Goal: Use online tool/utility: Use online tool/utility

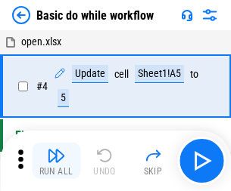
click at [56, 161] on img "button" at bounding box center [56, 156] width 18 height 18
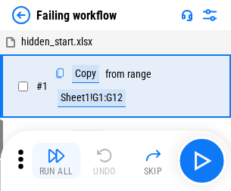
click at [56, 161] on img "button" at bounding box center [56, 156] width 18 height 18
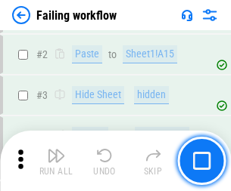
scroll to position [321, 0]
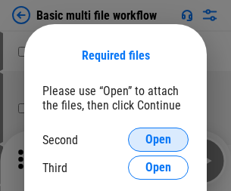
click at [158, 140] on span "Open" at bounding box center [158, 140] width 26 height 12
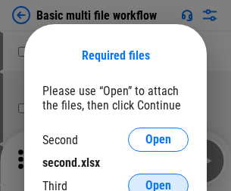
click at [158, 180] on span "Open" at bounding box center [158, 186] width 26 height 12
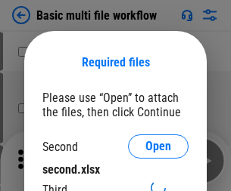
scroll to position [7, 0]
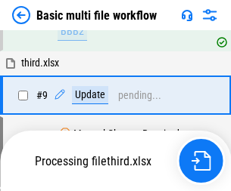
scroll to position [526, 0]
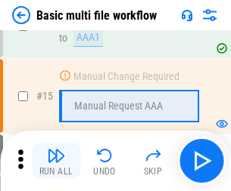
click at [56, 161] on img "button" at bounding box center [56, 156] width 18 height 18
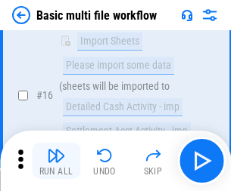
click at [56, 161] on img "button" at bounding box center [56, 156] width 18 height 18
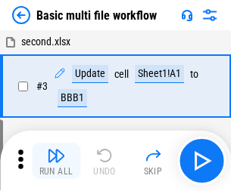
click at [56, 161] on img "button" at bounding box center [56, 156] width 18 height 18
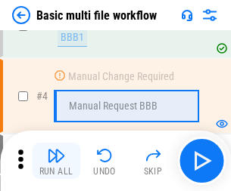
click at [56, 161] on img "button" at bounding box center [56, 156] width 18 height 18
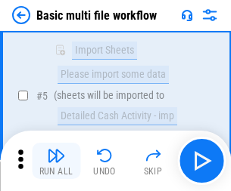
click at [56, 161] on img "button" at bounding box center [56, 156] width 18 height 18
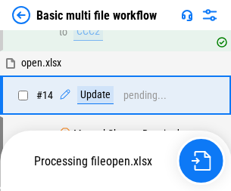
scroll to position [900, 0]
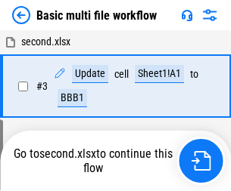
scroll to position [161, 0]
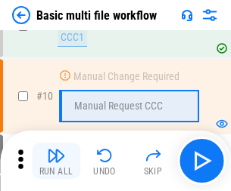
click at [56, 161] on img "button" at bounding box center [56, 156] width 18 height 18
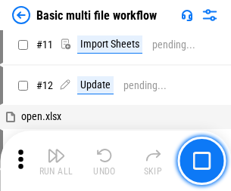
click at [56, 161] on img "button" at bounding box center [56, 156] width 18 height 18
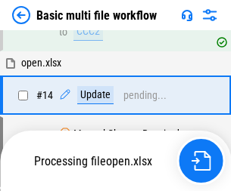
scroll to position [791, 0]
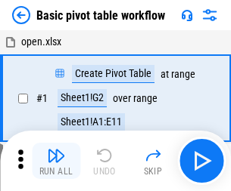
click at [56, 161] on img "button" at bounding box center [56, 156] width 18 height 18
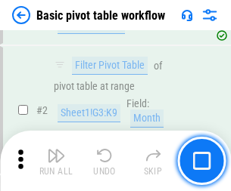
scroll to position [362, 0]
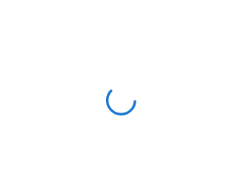
scroll to position [5, 0]
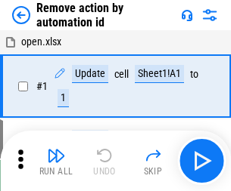
scroll to position [56, 0]
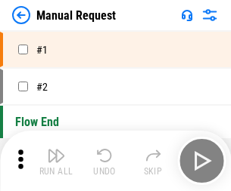
click at [56, 161] on img "button" at bounding box center [56, 156] width 18 height 18
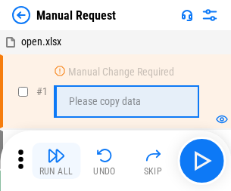
click at [56, 161] on img "button" at bounding box center [56, 156] width 18 height 18
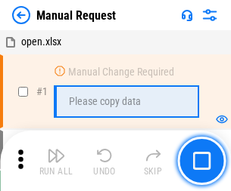
scroll to position [51, 0]
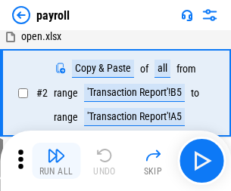
click at [56, 161] on img "button" at bounding box center [56, 156] width 18 height 18
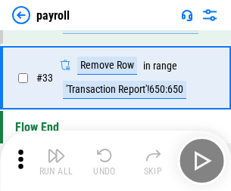
scroll to position [187, 0]
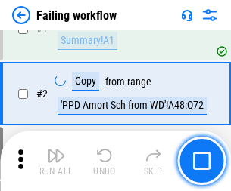
scroll to position [244, 0]
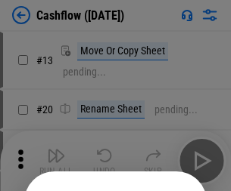
scroll to position [148, 0]
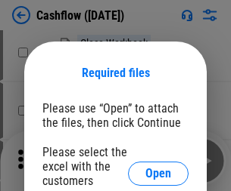
scroll to position [165, 0]
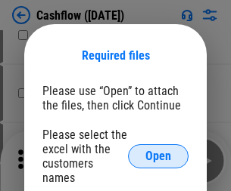
click at [158, 151] on span "Open" at bounding box center [158, 157] width 26 height 12
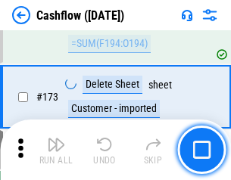
scroll to position [1601, 0]
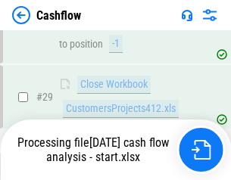
scroll to position [700, 0]
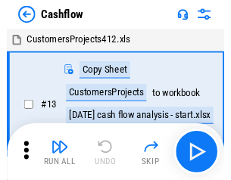
scroll to position [17, 0]
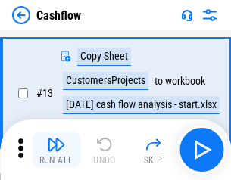
click at [56, 150] on img "button" at bounding box center [56, 144] width 18 height 18
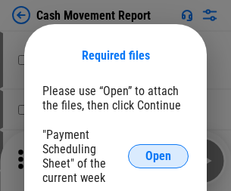
click at [158, 157] on span "Open" at bounding box center [158, 157] width 26 height 12
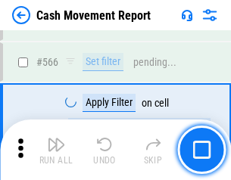
scroll to position [6934, 0]
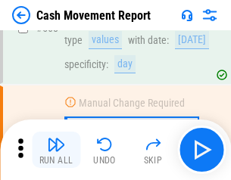
click at [56, 150] on img "button" at bounding box center [56, 144] width 18 height 18
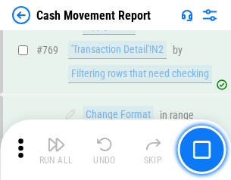
scroll to position [8406, 0]
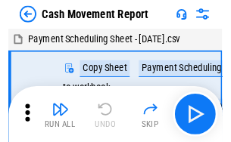
scroll to position [27, 0]
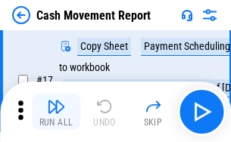
click at [56, 112] on img "button" at bounding box center [56, 107] width 18 height 18
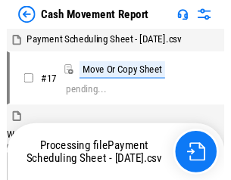
scroll to position [8, 0]
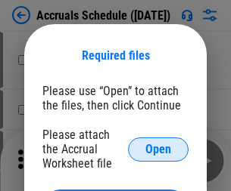
click at [158, 149] on span "Open" at bounding box center [158, 150] width 26 height 12
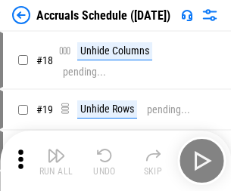
click at [56, 161] on img "button" at bounding box center [56, 156] width 18 height 18
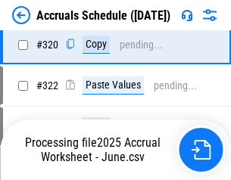
scroll to position [2814, 0]
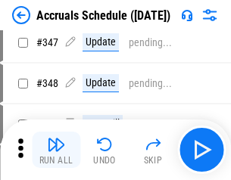
click at [56, 150] on img "button" at bounding box center [56, 144] width 18 height 18
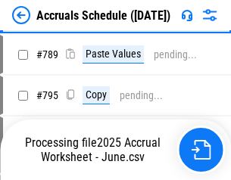
scroll to position [6355, 0]
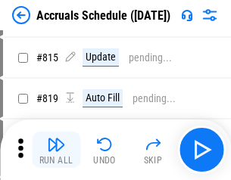
click at [56, 150] on img "button" at bounding box center [56, 144] width 18 height 18
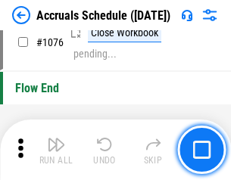
scroll to position [9061, 0]
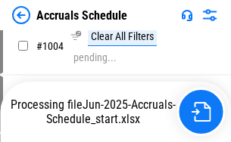
scroll to position [7707, 0]
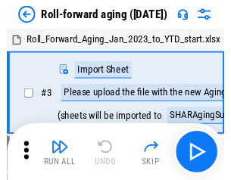
scroll to position [2, 0]
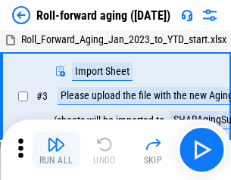
click at [56, 150] on img "button" at bounding box center [56, 144] width 18 height 18
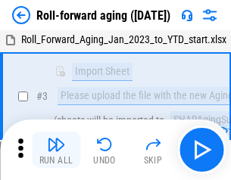
click at [56, 150] on img "button" at bounding box center [56, 144] width 18 height 18
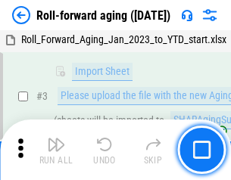
scroll to position [98, 0]
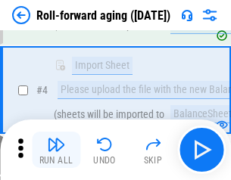
click at [56, 150] on img "button" at bounding box center [56, 144] width 18 height 18
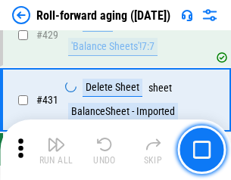
scroll to position [5246, 0]
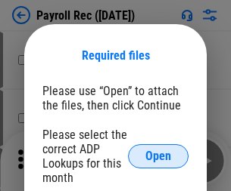
click at [158, 157] on span "Open" at bounding box center [158, 157] width 26 height 12
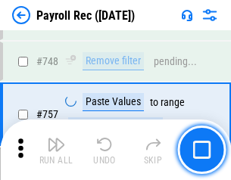
scroll to position [8955, 0]
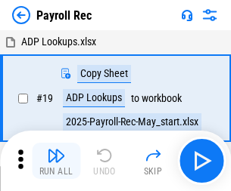
click at [56, 161] on img "button" at bounding box center [56, 156] width 18 height 18
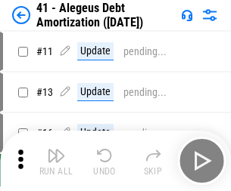
click at [56, 161] on img "button" at bounding box center [56, 156] width 18 height 18
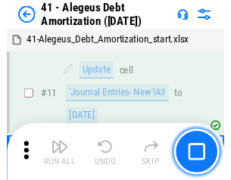
scroll to position [187, 0]
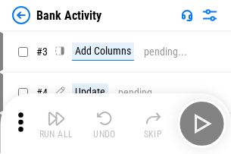
click at [56, 123] on img "button" at bounding box center [56, 118] width 18 height 18
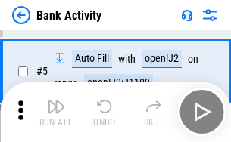
scroll to position [80, 0]
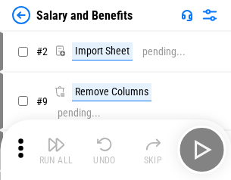
click at [56, 150] on img "button" at bounding box center [56, 144] width 18 height 18
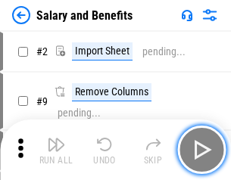
scroll to position [20, 0]
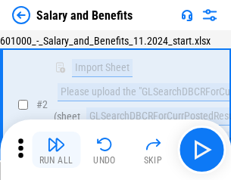
click at [56, 150] on img "button" at bounding box center [56, 144] width 18 height 18
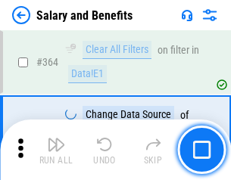
scroll to position [7124, 0]
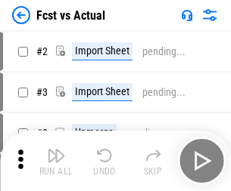
click at [56, 150] on img "button" at bounding box center [56, 156] width 18 height 18
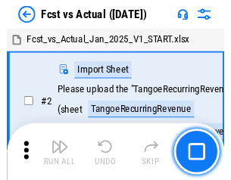
scroll to position [20, 0]
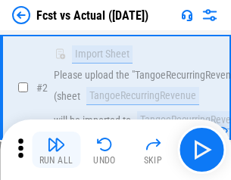
click at [56, 150] on img "button" at bounding box center [56, 144] width 18 height 18
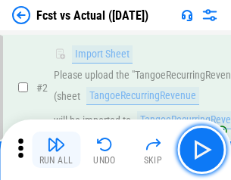
scroll to position [141, 0]
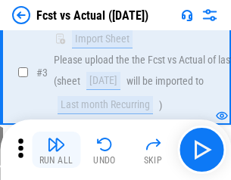
click at [56, 150] on img "button" at bounding box center [56, 144] width 18 height 18
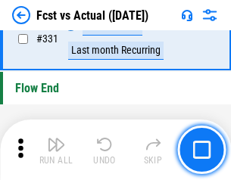
scroll to position [7242, 0]
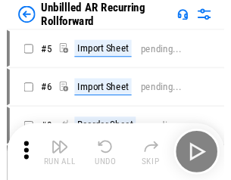
scroll to position [33, 0]
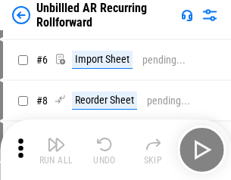
click at [56, 150] on img "button" at bounding box center [56, 144] width 18 height 18
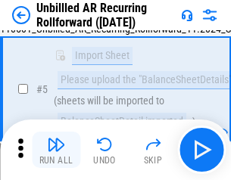
click at [56, 150] on img "button" at bounding box center [56, 144] width 18 height 18
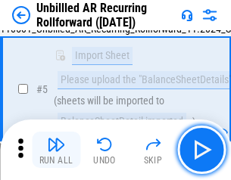
scroll to position [142, 0]
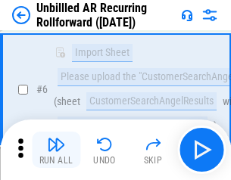
click at [56, 150] on img "button" at bounding box center [56, 144] width 18 height 18
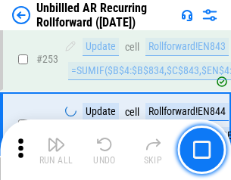
scroll to position [5139, 0]
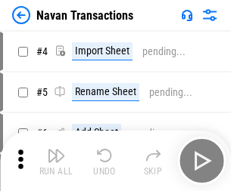
click at [56, 150] on img "button" at bounding box center [56, 156] width 18 height 18
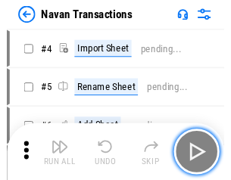
scroll to position [24, 0]
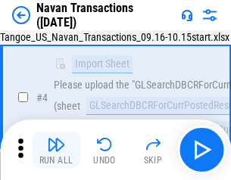
click at [56, 150] on img "button" at bounding box center [56, 144] width 18 height 18
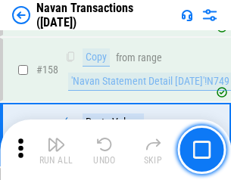
scroll to position [4905, 0]
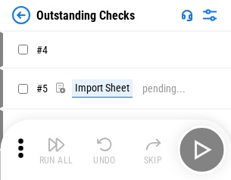
click at [56, 150] on img "button" at bounding box center [56, 144] width 18 height 18
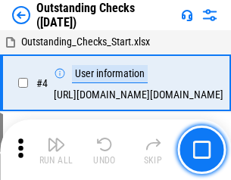
scroll to position [64, 0]
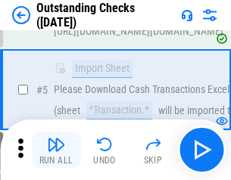
click at [56, 150] on img "button" at bounding box center [56, 144] width 18 height 18
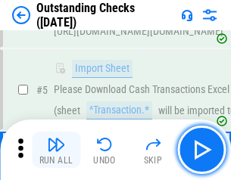
scroll to position [158, 0]
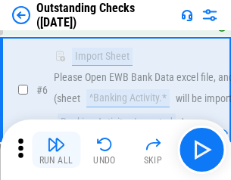
click at [56, 150] on img "button" at bounding box center [56, 144] width 18 height 18
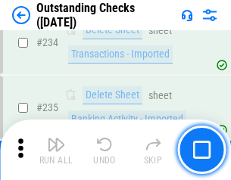
scroll to position [4594, 0]
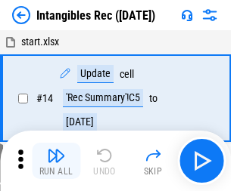
click at [56, 161] on img "button" at bounding box center [56, 156] width 18 height 18
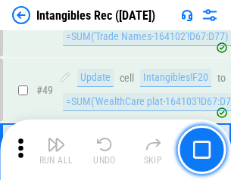
scroll to position [589, 0]
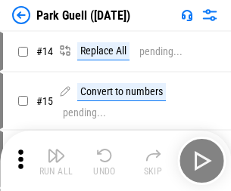
click at [56, 150] on img "button" at bounding box center [56, 156] width 18 height 18
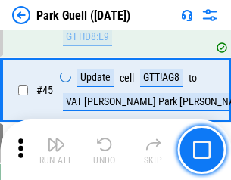
scroll to position [1892, 0]
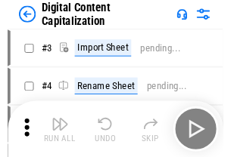
scroll to position [44, 0]
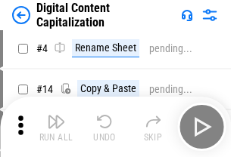
click at [56, 127] on img "button" at bounding box center [56, 122] width 18 height 18
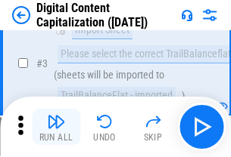
click at [56, 127] on img "button" at bounding box center [56, 122] width 18 height 18
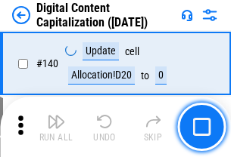
scroll to position [1604, 0]
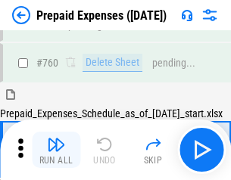
click at [56, 150] on img "button" at bounding box center [56, 144] width 18 height 18
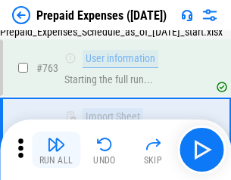
click at [56, 150] on img "button" at bounding box center [56, 144] width 18 height 18
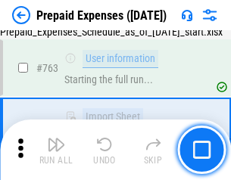
scroll to position [4282, 0]
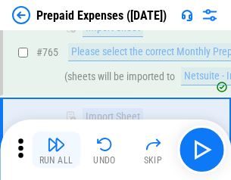
click at [56, 150] on img "button" at bounding box center [56, 144] width 18 height 18
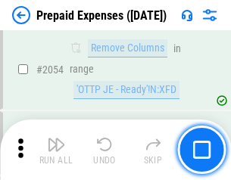
scroll to position [15814, 0]
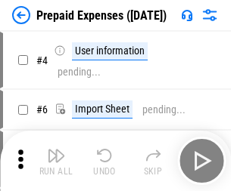
click at [56, 161] on img "button" at bounding box center [56, 156] width 18 height 18
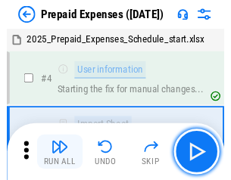
scroll to position [67, 0]
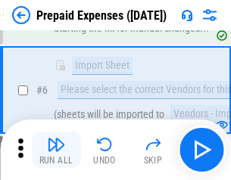
click at [56, 150] on img "button" at bounding box center [56, 144] width 18 height 18
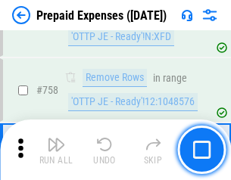
scroll to position [5390, 0]
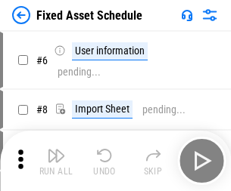
click at [56, 161] on img "button" at bounding box center [56, 156] width 18 height 18
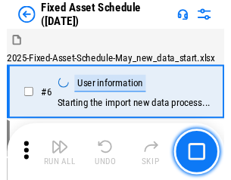
scroll to position [82, 0]
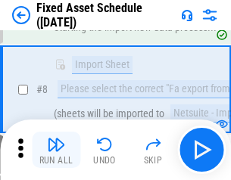
click at [56, 150] on img "button" at bounding box center [56, 144] width 18 height 18
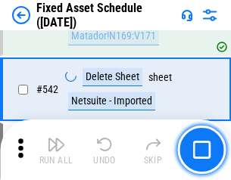
scroll to position [5394, 0]
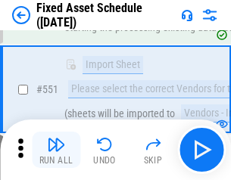
click at [56, 150] on img "button" at bounding box center [56, 144] width 18 height 18
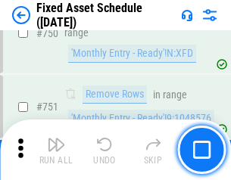
scroll to position [7375, 0]
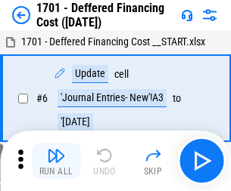
click at [56, 161] on img "button" at bounding box center [56, 156] width 18 height 18
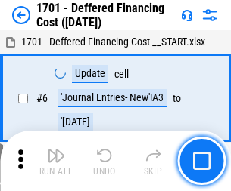
scroll to position [182, 0]
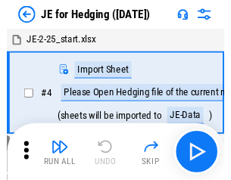
scroll to position [2, 0]
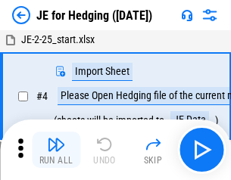
click at [56, 150] on img "button" at bounding box center [56, 144] width 18 height 18
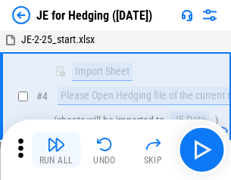
click at [56, 150] on img "button" at bounding box center [56, 144] width 18 height 18
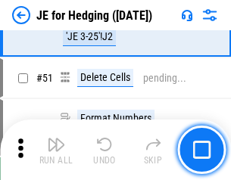
scroll to position [980, 0]
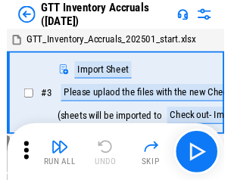
scroll to position [2, 0]
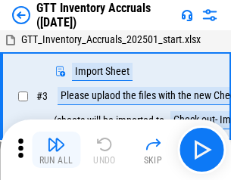
click at [56, 150] on img "button" at bounding box center [56, 144] width 18 height 18
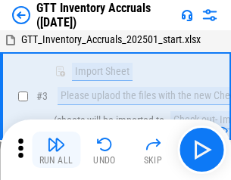
click at [56, 150] on img "button" at bounding box center [56, 144] width 18 height 18
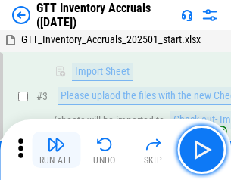
scroll to position [98, 0]
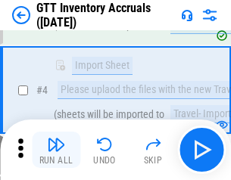
click at [56, 150] on img "button" at bounding box center [56, 144] width 18 height 18
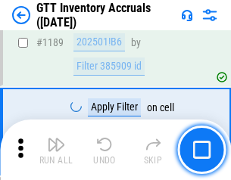
scroll to position [12354, 0]
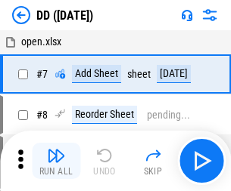
click at [56, 161] on img "button" at bounding box center [56, 156] width 18 height 18
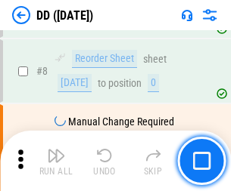
scroll to position [146, 0]
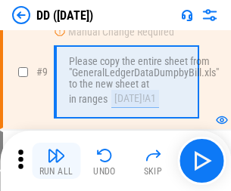
click at [56, 161] on img "button" at bounding box center [56, 156] width 18 height 18
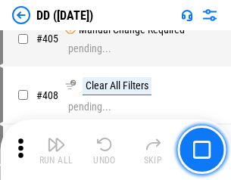
scroll to position [6769, 0]
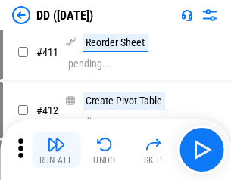
click at [56, 150] on img "button" at bounding box center [56, 144] width 18 height 18
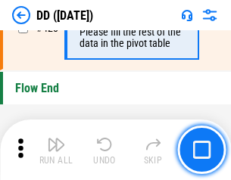
scroll to position [7241, 0]
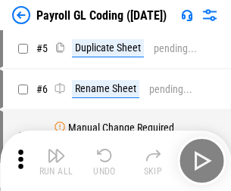
click at [56, 161] on img "button" at bounding box center [56, 156] width 18 height 18
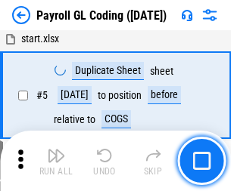
scroll to position [182, 0]
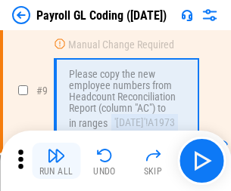
click at [56, 161] on img "button" at bounding box center [56, 156] width 18 height 18
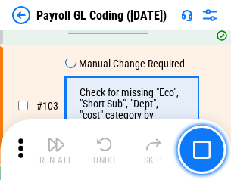
scroll to position [3549, 0]
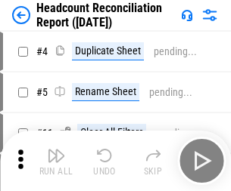
click at [56, 161] on img "button" at bounding box center [56, 156] width 18 height 18
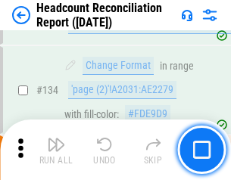
scroll to position [1819, 0]
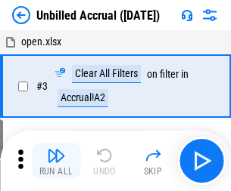
click at [56, 161] on img "button" at bounding box center [56, 156] width 18 height 18
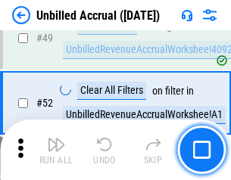
scroll to position [1372, 0]
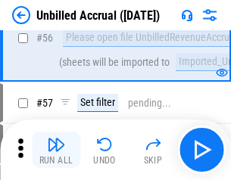
click at [56, 150] on img "button" at bounding box center [56, 144] width 18 height 18
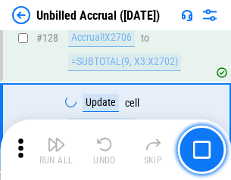
scroll to position [4506, 0]
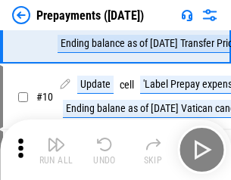
scroll to position [95, 0]
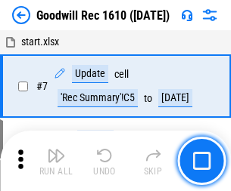
scroll to position [259, 0]
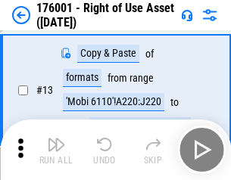
scroll to position [98, 0]
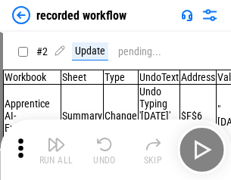
click at [56, 150] on img "button" at bounding box center [56, 144] width 18 height 18
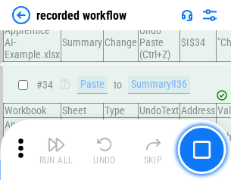
scroll to position [4729, 0]
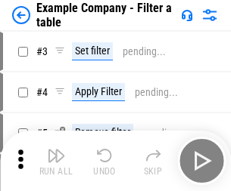
click at [56, 161] on img "button" at bounding box center [56, 156] width 18 height 18
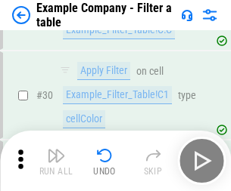
scroll to position [1384, 0]
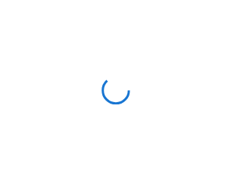
scroll to position [23, 0]
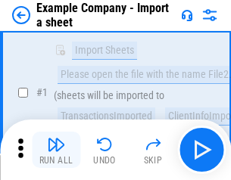
click at [56, 150] on img "button" at bounding box center [56, 144] width 18 height 18
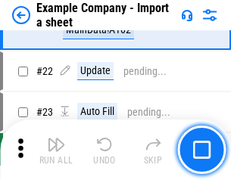
scroll to position [334, 0]
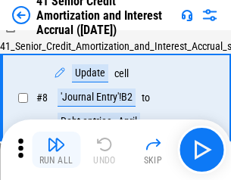
click at [56, 150] on img "button" at bounding box center [56, 144] width 18 height 18
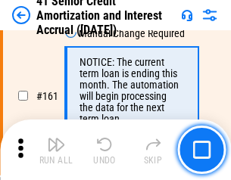
click at [56, 150] on img "button" at bounding box center [56, 144] width 18 height 18
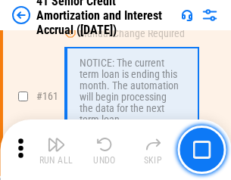
scroll to position [1618, 0]
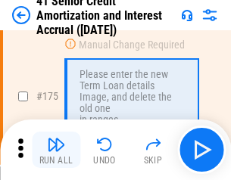
click at [56, 150] on img "button" at bounding box center [56, 144] width 18 height 18
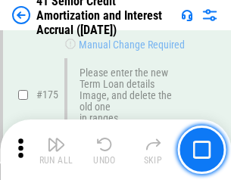
scroll to position [1772, 0]
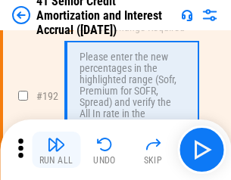
click at [56, 150] on img "button" at bounding box center [56, 144] width 18 height 18
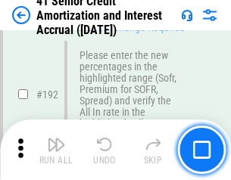
scroll to position [1930, 0]
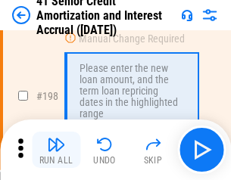
click at [56, 150] on img "button" at bounding box center [56, 144] width 18 height 18
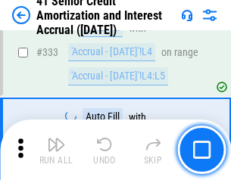
scroll to position [3865, 0]
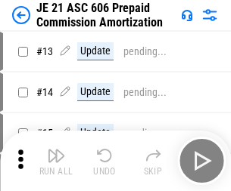
click at [56, 150] on img "button" at bounding box center [56, 156] width 18 height 18
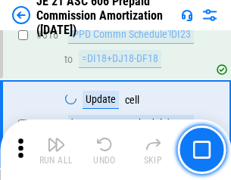
scroll to position [2825, 0]
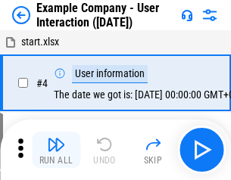
click at [56, 150] on img "button" at bounding box center [56, 144] width 18 height 18
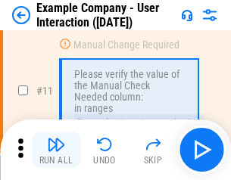
click at [56, 150] on img "button" at bounding box center [56, 144] width 18 height 18
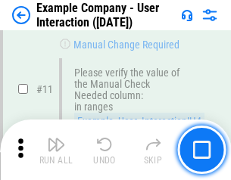
scroll to position [328, 0]
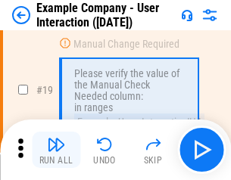
click at [56, 150] on img "button" at bounding box center [56, 144] width 18 height 18
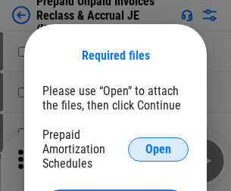
click at [158, 149] on span "Open" at bounding box center [158, 150] width 26 height 12
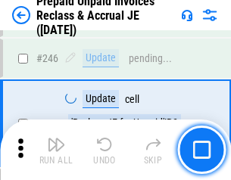
scroll to position [2042, 0]
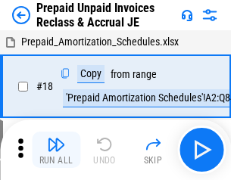
click at [56, 150] on img "button" at bounding box center [56, 144] width 18 height 18
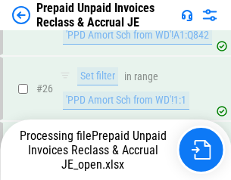
scroll to position [1138, 0]
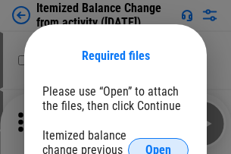
click at [158, 144] on span "Open" at bounding box center [158, 150] width 26 height 12
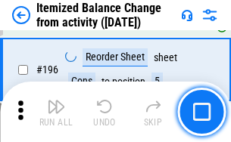
scroll to position [2912, 0]
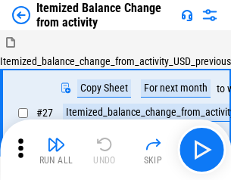
scroll to position [23, 0]
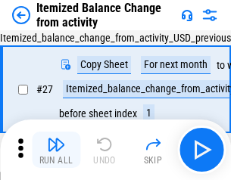
click at [56, 150] on img "button" at bounding box center [56, 144] width 18 height 18
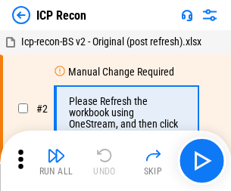
scroll to position [7, 0]
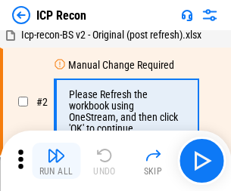
click at [56, 161] on img "button" at bounding box center [56, 156] width 18 height 18
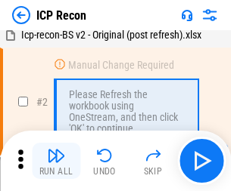
click at [56, 161] on img "button" at bounding box center [56, 156] width 18 height 18
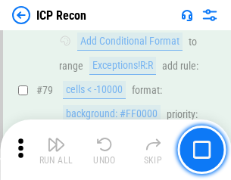
scroll to position [1483, 0]
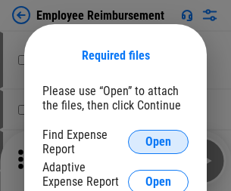
click at [158, 142] on span "Open" at bounding box center [158, 142] width 26 height 12
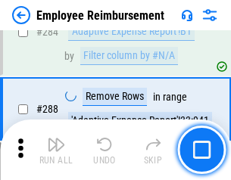
scroll to position [4112, 0]
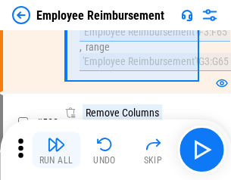
click at [56, 150] on img "button" at bounding box center [56, 144] width 18 height 18
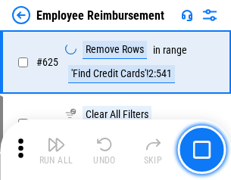
scroll to position [9058, 0]
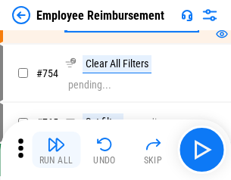
click at [56, 150] on img "button" at bounding box center [56, 144] width 18 height 18
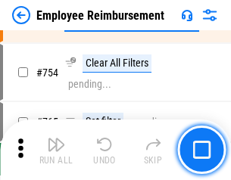
click at [56, 150] on img "button" at bounding box center [56, 144] width 18 height 18
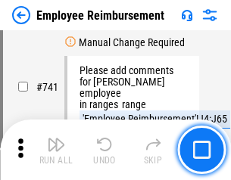
scroll to position [10614, 0]
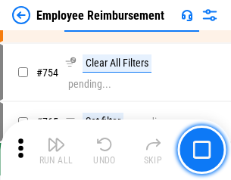
click at [56, 150] on img "button" at bounding box center [56, 144] width 18 height 18
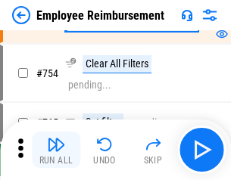
click at [56, 150] on img "button" at bounding box center [56, 144] width 18 height 18
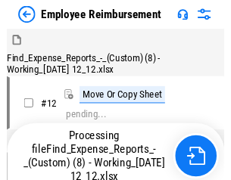
scroll to position [51, 0]
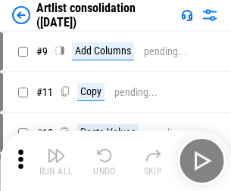
click at [56, 161] on img "button" at bounding box center [56, 156] width 18 height 18
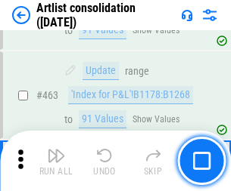
scroll to position [6624, 0]
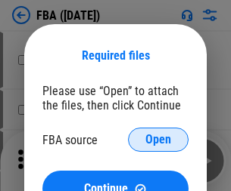
click at [158, 140] on span "Open" at bounding box center [158, 140] width 26 height 12
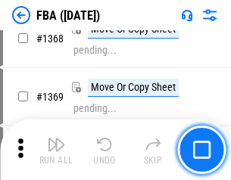
scroll to position [16247, 0]
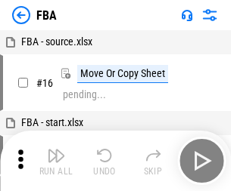
scroll to position [15, 0]
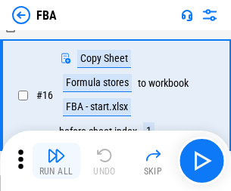
click at [56, 161] on img "button" at bounding box center [56, 156] width 18 height 18
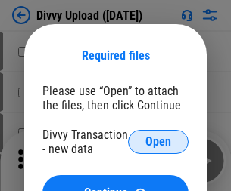
click at [158, 142] on span "Open" at bounding box center [158, 142] width 26 height 12
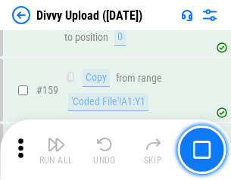
scroll to position [1567, 0]
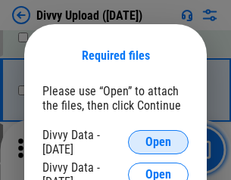
click at [158, 142] on span "Open" at bounding box center [158, 142] width 26 height 12
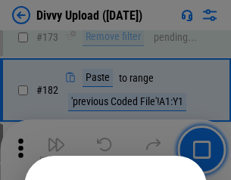
scroll to position [1698, 0]
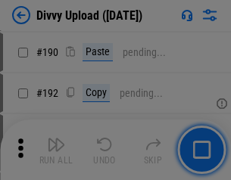
scroll to position [1909, 0]
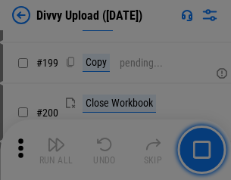
scroll to position [2200, 0]
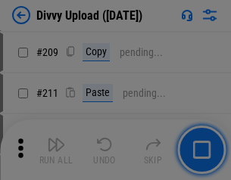
scroll to position [2570, 0]
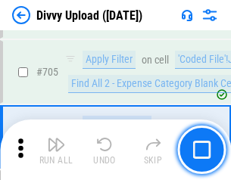
scroll to position [10349, 0]
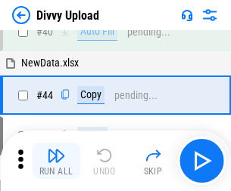
click at [56, 161] on img "button" at bounding box center [56, 156] width 18 height 18
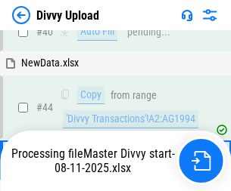
scroll to position [166, 0]
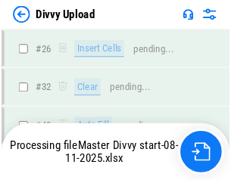
scroll to position [1567, 0]
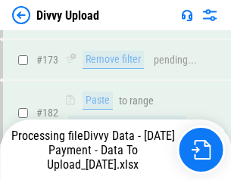
scroll to position [1693, 0]
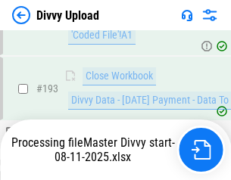
scroll to position [2114, 0]
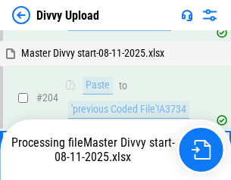
scroll to position [2525, 0]
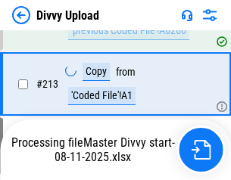
scroll to position [3027, 0]
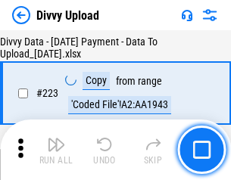
scroll to position [3449, 0]
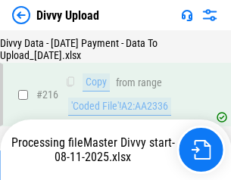
scroll to position [3115, 0]
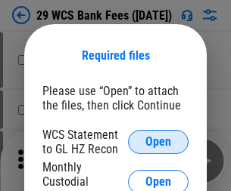
click at [158, 142] on span "Open" at bounding box center [158, 142] width 26 height 12
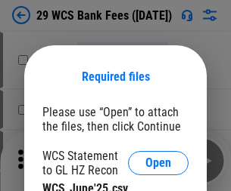
scroll to position [21, 0]
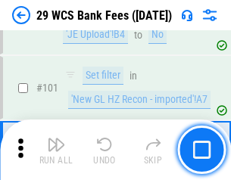
scroll to position [1474, 0]
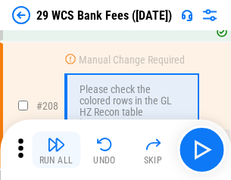
click at [56, 150] on img "button" at bounding box center [56, 144] width 18 height 18
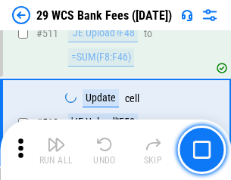
scroll to position [7611, 0]
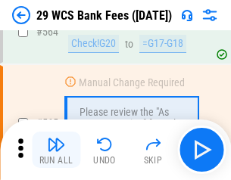
click at [56, 150] on img "button" at bounding box center [56, 144] width 18 height 18
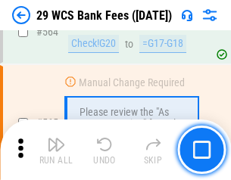
scroll to position [8182, 0]
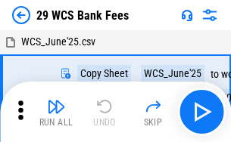
scroll to position [27, 0]
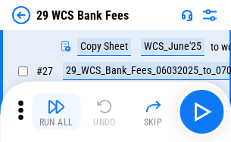
click at [56, 112] on img "button" at bounding box center [56, 107] width 18 height 18
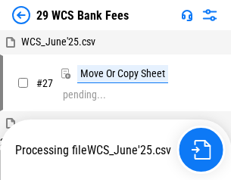
scroll to position [8, 0]
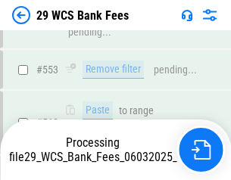
scroll to position [8164, 0]
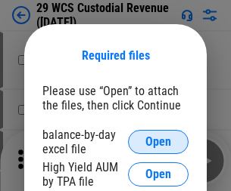
click at [158, 142] on span "Open" at bounding box center [158, 142] width 26 height 12
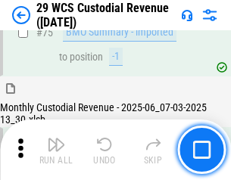
scroll to position [1580, 0]
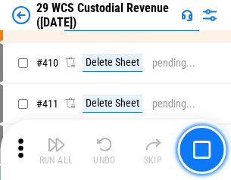
click at [56, 150] on img "button" at bounding box center [56, 144] width 18 height 18
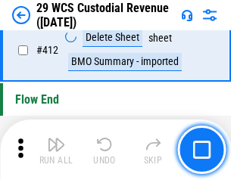
scroll to position [7225, 0]
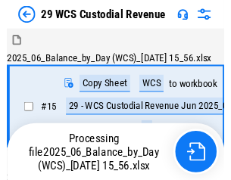
scroll to position [36, 0]
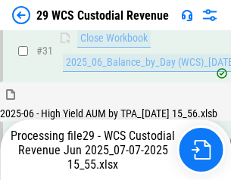
scroll to position [777, 0]
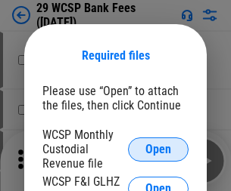
click at [158, 149] on span "Open" at bounding box center [158, 150] width 26 height 12
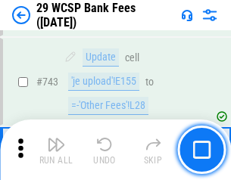
scroll to position [7624, 0]
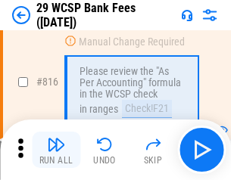
click at [56, 150] on img "button" at bounding box center [56, 144] width 18 height 18
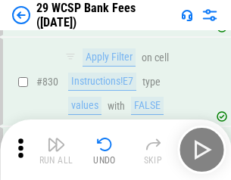
scroll to position [9599, 0]
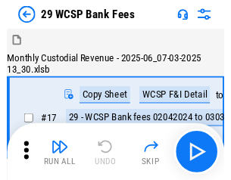
scroll to position [36, 0]
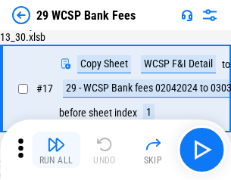
click at [56, 150] on img "button" at bounding box center [56, 144] width 18 height 18
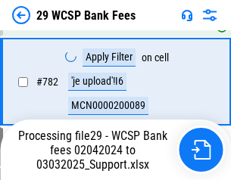
scroll to position [8942, 0]
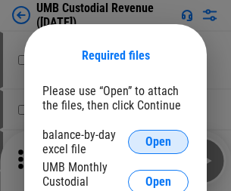
click at [158, 142] on span "Open" at bounding box center [158, 142] width 26 height 12
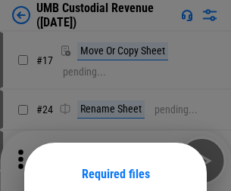
scroll to position [119, 0]
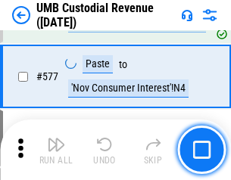
scroll to position [7055, 0]
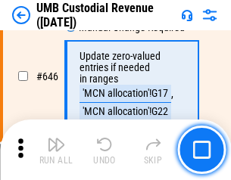
click at [56, 150] on img "button" at bounding box center [56, 144] width 18 height 18
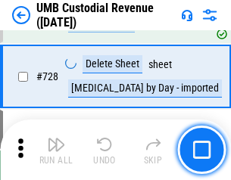
scroll to position [9332, 0]
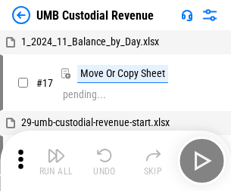
scroll to position [11, 0]
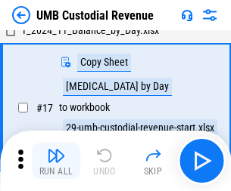
click at [56, 161] on img "button" at bounding box center [56, 156] width 18 height 18
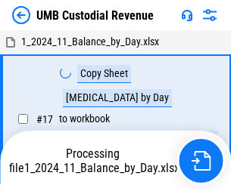
scroll to position [11, 0]
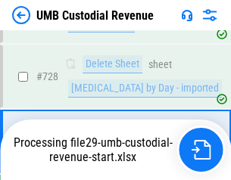
scroll to position [9298, 0]
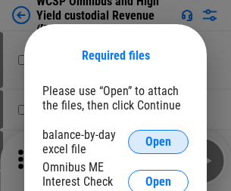
click at [158, 142] on span "Open" at bounding box center [158, 142] width 26 height 12
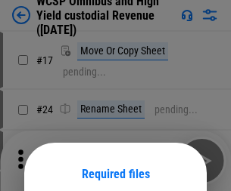
scroll to position [119, 0]
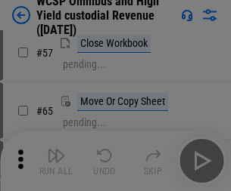
scroll to position [660, 0]
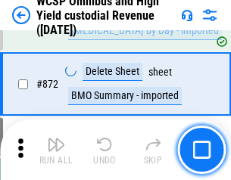
scroll to position [12804, 0]
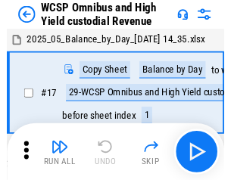
scroll to position [8, 0]
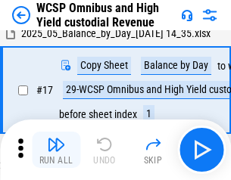
click at [56, 150] on img "button" at bounding box center [56, 144] width 18 height 18
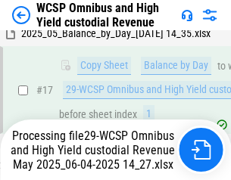
scroll to position [315, 0]
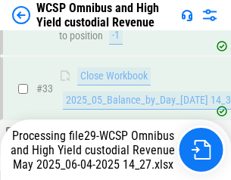
scroll to position [749, 0]
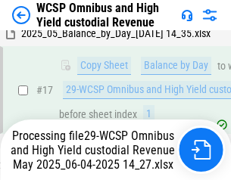
scroll to position [315, 0]
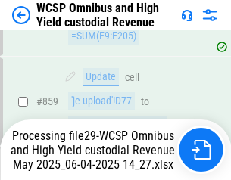
scroll to position [12639, 0]
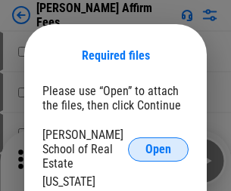
click at [158, 144] on span "Open" at bounding box center [158, 150] width 26 height 12
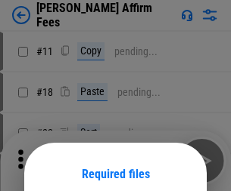
scroll to position [119, 0]
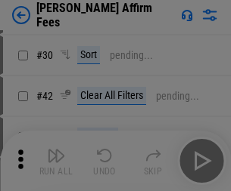
scroll to position [308, 0]
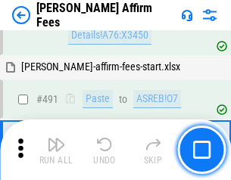
scroll to position [4114, 0]
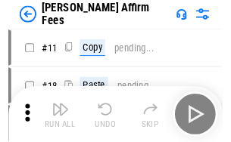
scroll to position [15, 0]
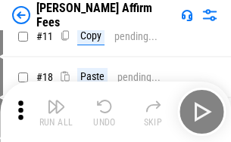
click at [56, 112] on img "button" at bounding box center [56, 107] width 18 height 18
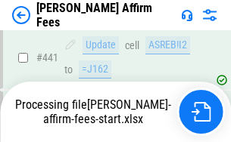
scroll to position [3968, 0]
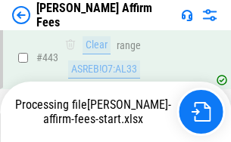
scroll to position [3968, 0]
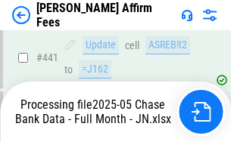
scroll to position [3968, 0]
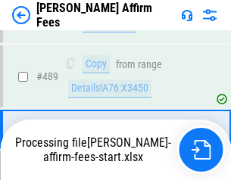
scroll to position [3949, 0]
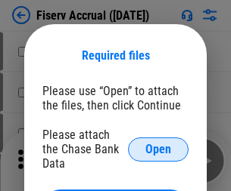
click at [158, 144] on span "Open" at bounding box center [158, 150] width 26 height 12
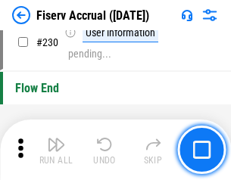
scroll to position [4794, 0]
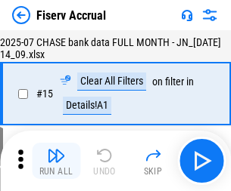
click at [56, 161] on img "button" at bounding box center [56, 156] width 18 height 18
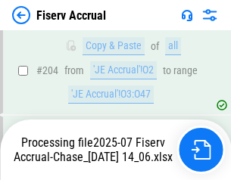
scroll to position [4505, 0]
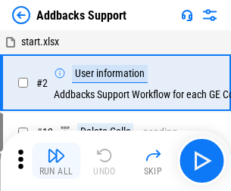
click at [56, 150] on img "button" at bounding box center [56, 156] width 18 height 18
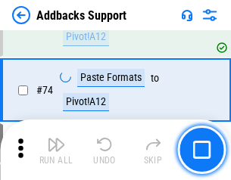
scroll to position [1101, 0]
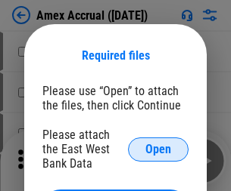
click at [158, 149] on span "Open" at bounding box center [158, 150] width 26 height 12
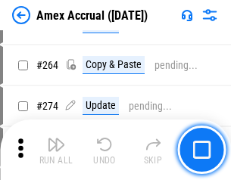
scroll to position [3572, 0]
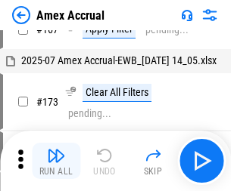
click at [56, 161] on img "button" at bounding box center [56, 156] width 18 height 18
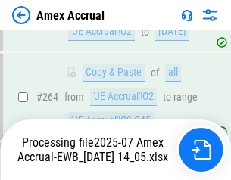
scroll to position [4410, 0]
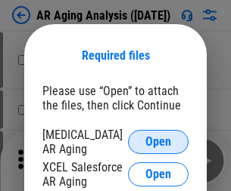
click at [158, 140] on span "Open" at bounding box center [158, 142] width 26 height 12
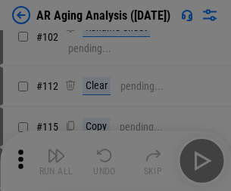
scroll to position [208, 0]
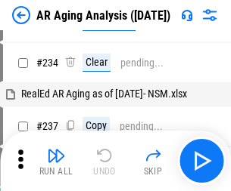
scroll to position [15, 0]
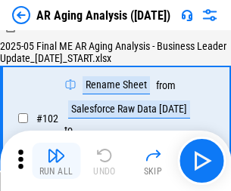
click at [56, 161] on img "button" at bounding box center [56, 156] width 18 height 18
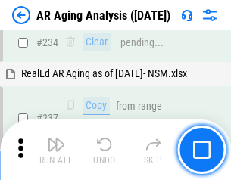
scroll to position [2345, 0]
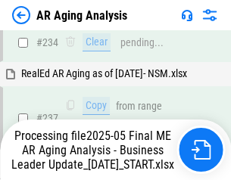
scroll to position [2390, 0]
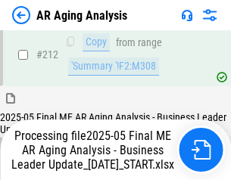
scroll to position [2328, 0]
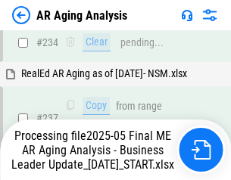
scroll to position [2390, 0]
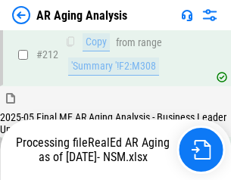
scroll to position [2275, 0]
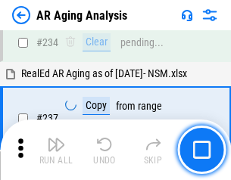
scroll to position [2328, 0]
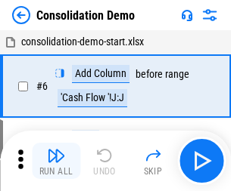
click at [56, 161] on img "button" at bounding box center [56, 156] width 18 height 18
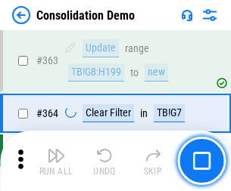
scroll to position [5071, 0]
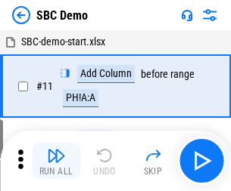
click at [56, 161] on img "button" at bounding box center [56, 156] width 18 height 18
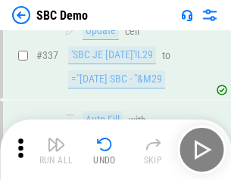
scroll to position [3980, 0]
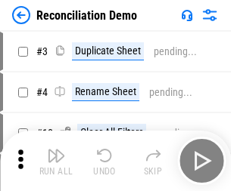
click at [56, 161] on img "button" at bounding box center [56, 156] width 18 height 18
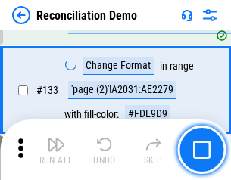
scroll to position [1797, 0]
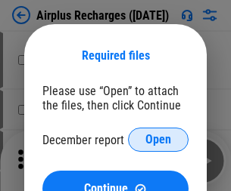
click at [158, 140] on span "Open" at bounding box center [158, 140] width 26 height 12
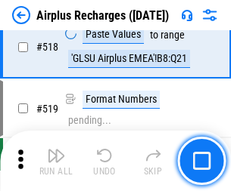
scroll to position [6510, 0]
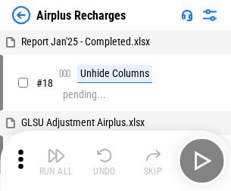
click at [56, 161] on img "button" at bounding box center [56, 156] width 18 height 18
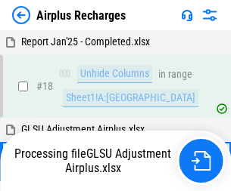
scroll to position [67, 0]
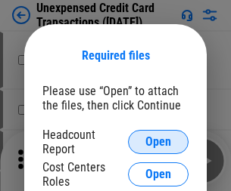
click at [158, 142] on span "Open" at bounding box center [158, 142] width 26 height 12
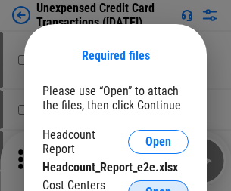
click at [158, 187] on span "Open" at bounding box center [158, 193] width 26 height 12
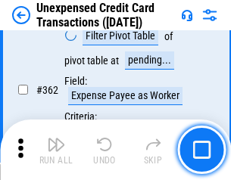
scroll to position [3890, 0]
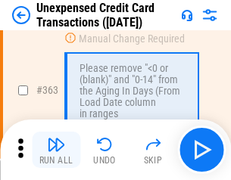
click at [56, 150] on img "button" at bounding box center [56, 144] width 18 height 18
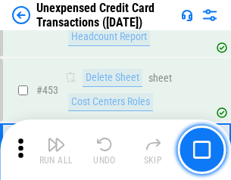
scroll to position [5160, 0]
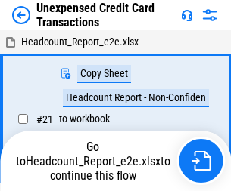
scroll to position [23, 0]
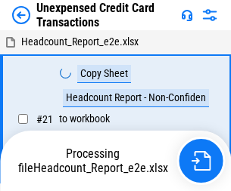
scroll to position [23, 0]
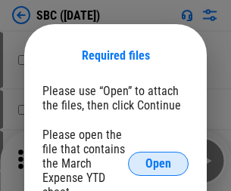
click at [158, 163] on span "Open" at bounding box center [158, 164] width 26 height 12
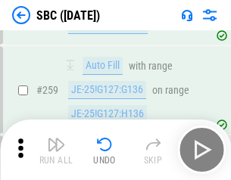
scroll to position [2956, 0]
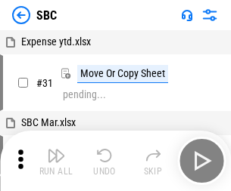
scroll to position [15, 0]
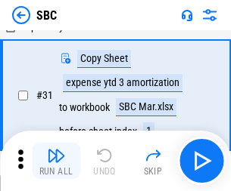
click at [56, 161] on img "button" at bounding box center [56, 156] width 18 height 18
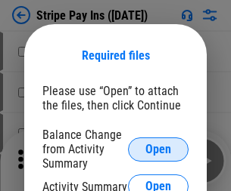
click at [158, 149] on span "Open" at bounding box center [158, 150] width 26 height 12
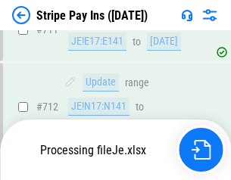
scroll to position [7664, 0]
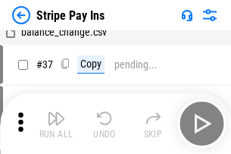
click at [56, 123] on img "button" at bounding box center [56, 118] width 18 height 18
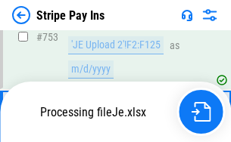
scroll to position [7810, 0]
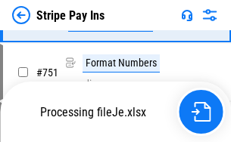
scroll to position [7810, 0]
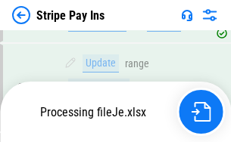
scroll to position [7631, 0]
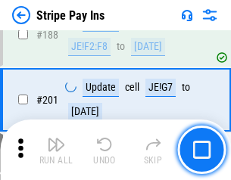
scroll to position [2154, 0]
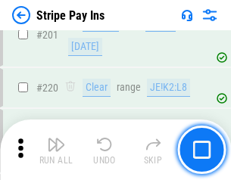
click at [56, 150] on img "button" at bounding box center [56, 144] width 18 height 18
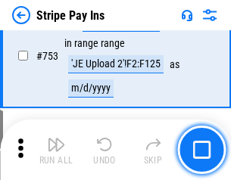
scroll to position [7791, 0]
